Goal: Check status

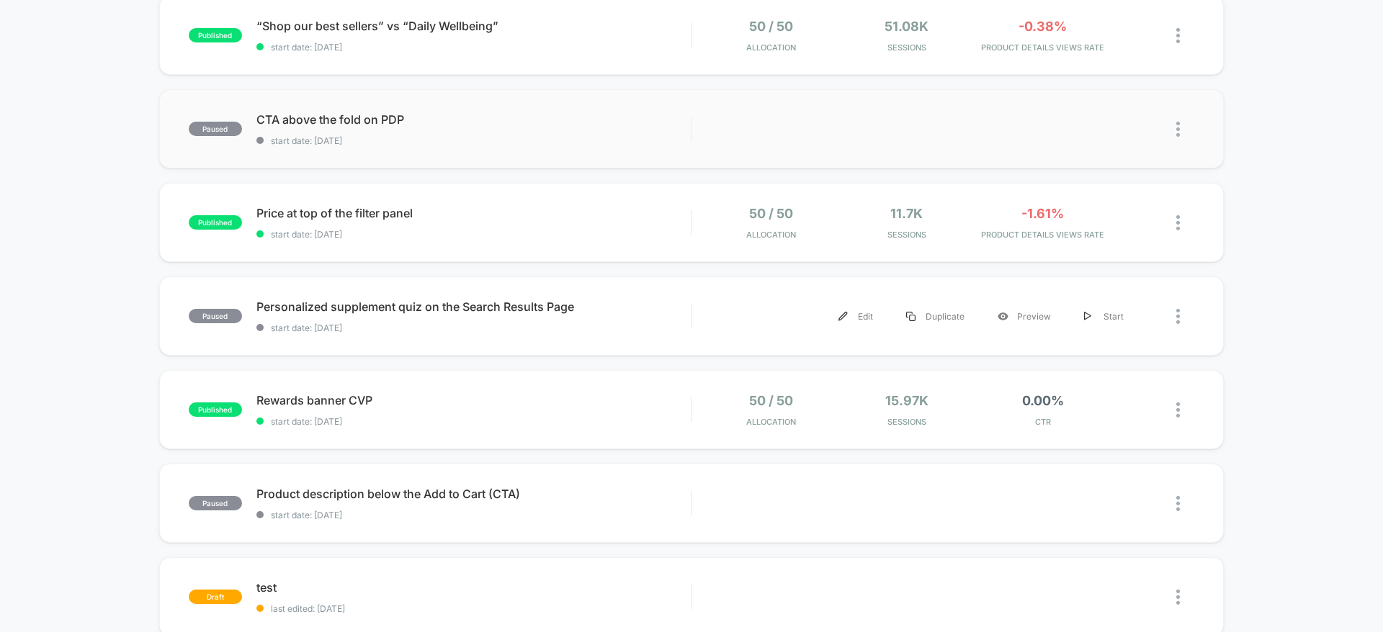
scroll to position [162, 0]
click at [963, 247] on div "published Price at top of the filter panel start date: [DATE] 50 / 50 Allocatio…" at bounding box center [691, 221] width 1064 height 79
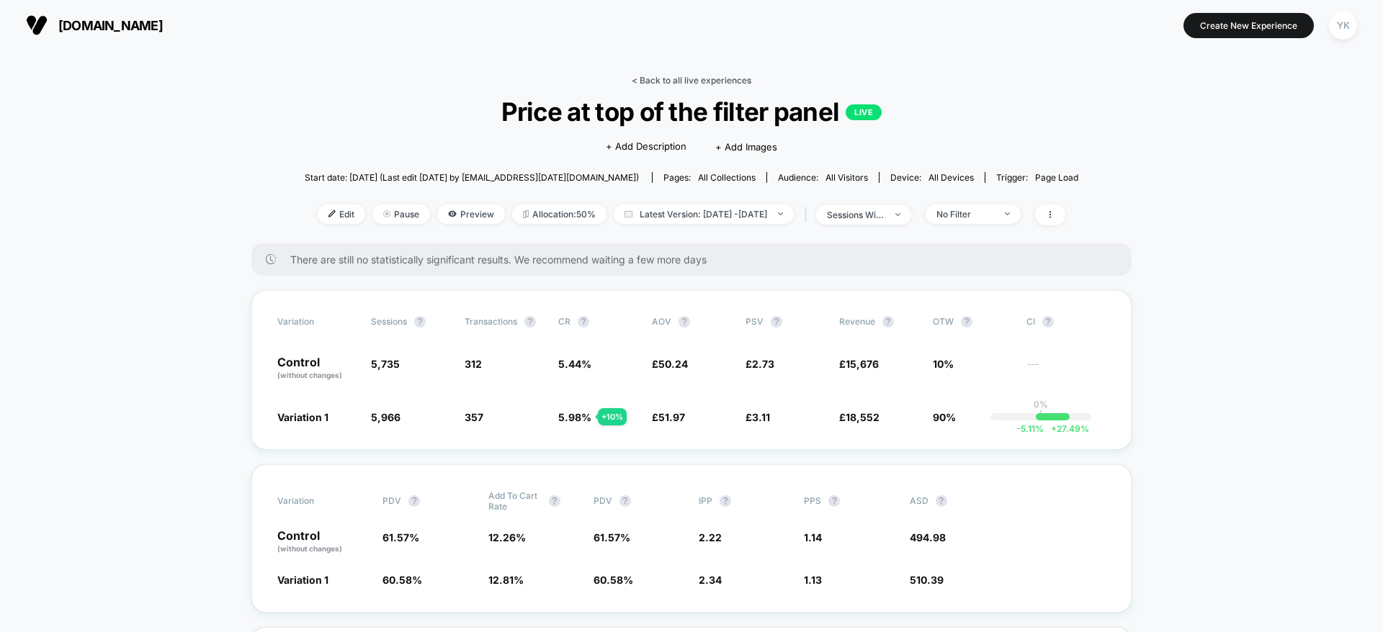
click at [669, 80] on link "< Back to all live experiences" at bounding box center [692, 80] width 120 height 11
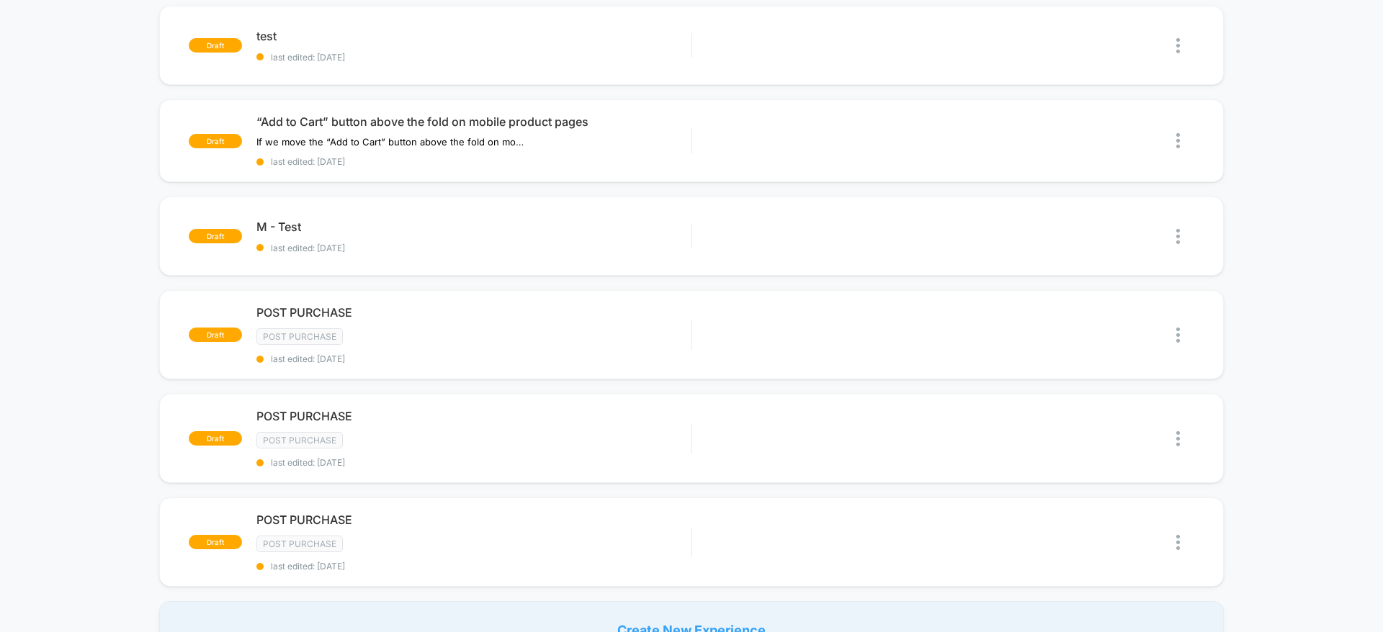
scroll to position [714, 0]
